Goal: Task Accomplishment & Management: Use online tool/utility

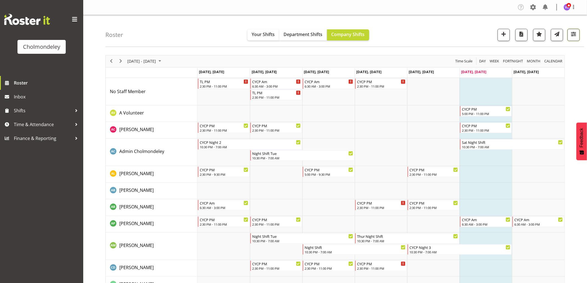
click at [577, 38] on button "button" at bounding box center [573, 35] width 12 height 12
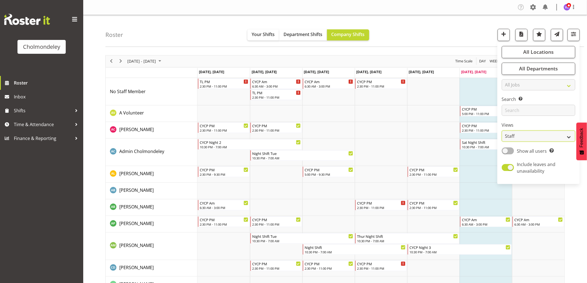
click at [569, 138] on select "Staff Role Shift - Horizontal Shift - Vertical Staff - Location" at bounding box center [538, 136] width 73 height 11
select select "shift"
click at [502, 131] on select "Staff Role Shift - Horizontal Shift - Vertical Staff - Location" at bounding box center [538, 136] width 73 height 11
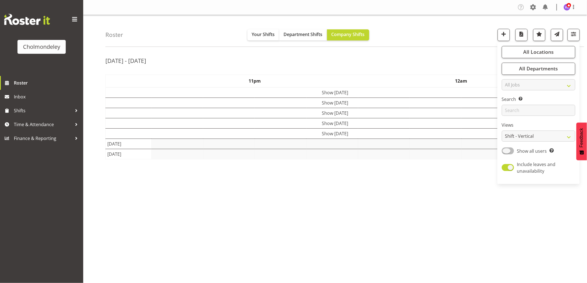
click at [512, 151] on span at bounding box center [508, 151] width 12 height 7
click at [505, 151] on input "Show all users Show only rostered employees" at bounding box center [504, 151] width 4 height 4
checkbox input "true"
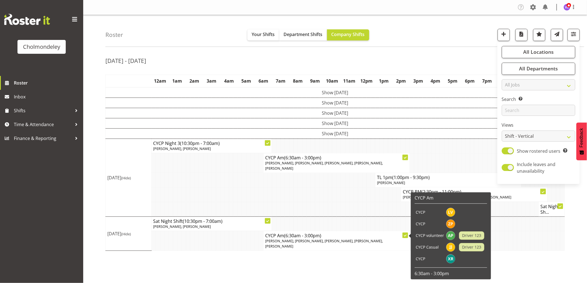
click at [238, 202] on td at bounding box center [239, 209] width 4 height 15
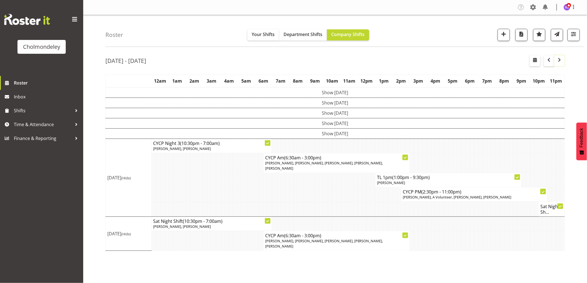
click at [562, 60] on span "button" at bounding box center [559, 60] width 7 height 7
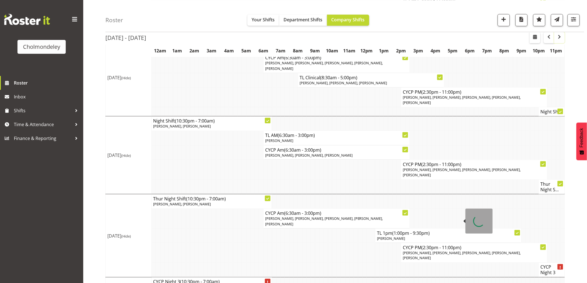
scroll to position [246, 0]
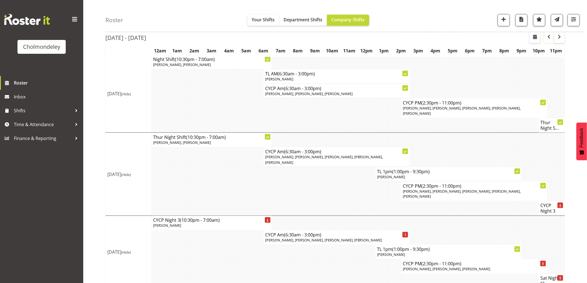
click at [551, 39] on span "button" at bounding box center [548, 36] width 7 height 7
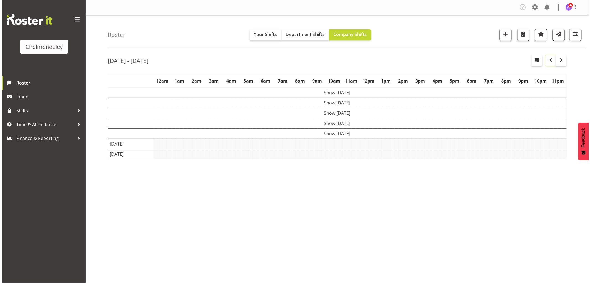
scroll to position [0, 0]
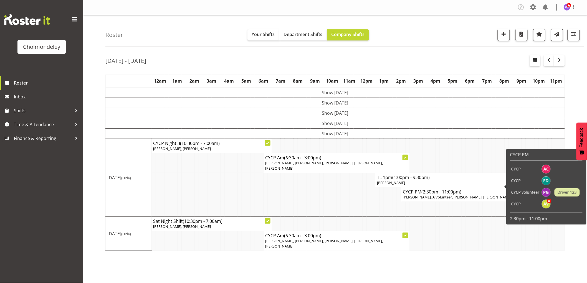
click at [448, 195] on span "[PERSON_NAME], A Volunteer, [PERSON_NAME], [PERSON_NAME]" at bounding box center [457, 197] width 108 height 5
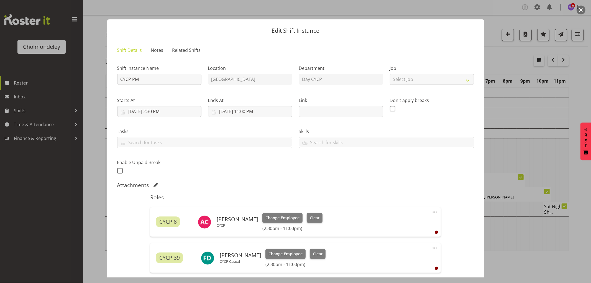
scroll to position [123, 0]
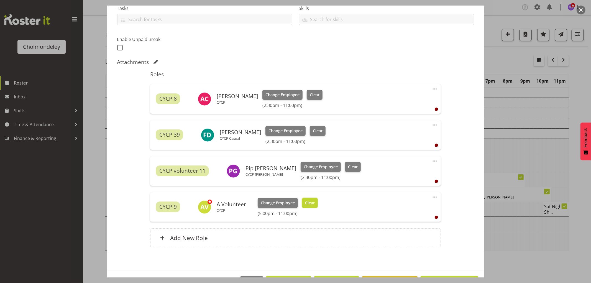
click at [313, 204] on span "Clear" at bounding box center [310, 203] width 10 height 6
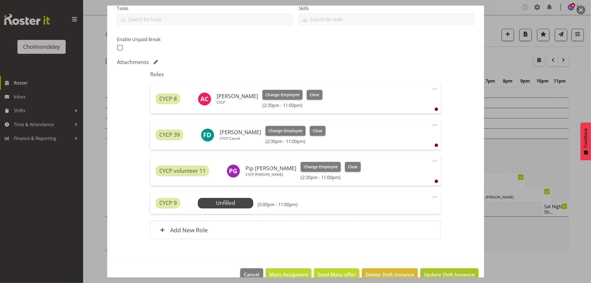
click at [453, 275] on span "Update Shift Instance" at bounding box center [449, 274] width 51 height 7
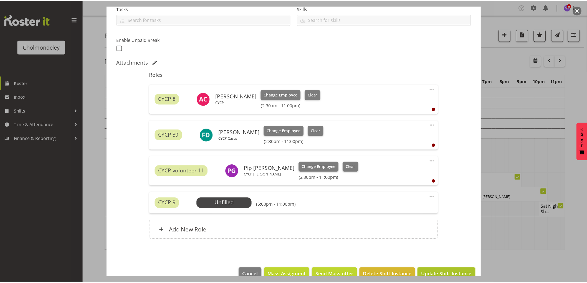
scroll to position [112, 0]
